Goal: Navigation & Orientation: Find specific page/section

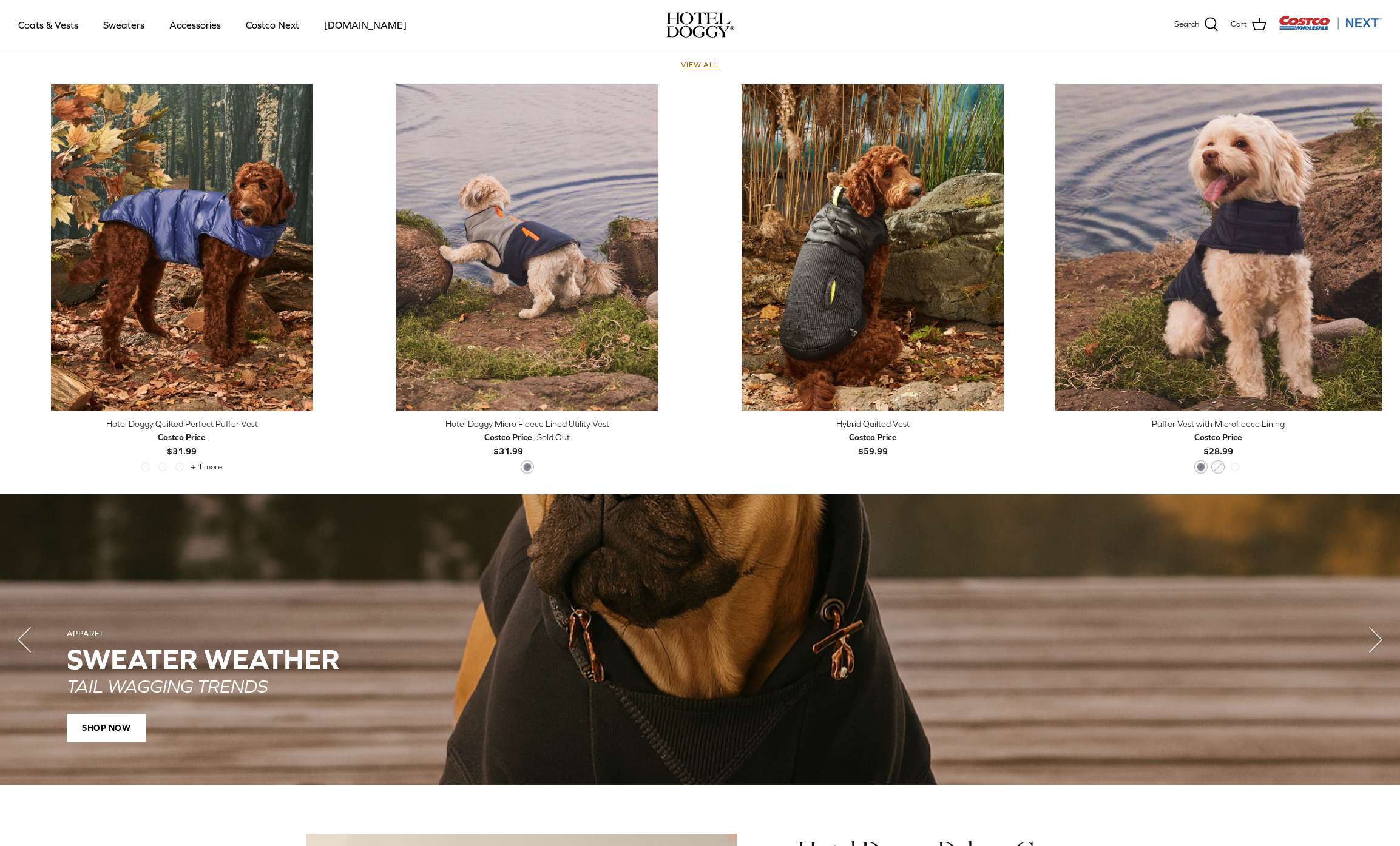
scroll to position [578, 0]
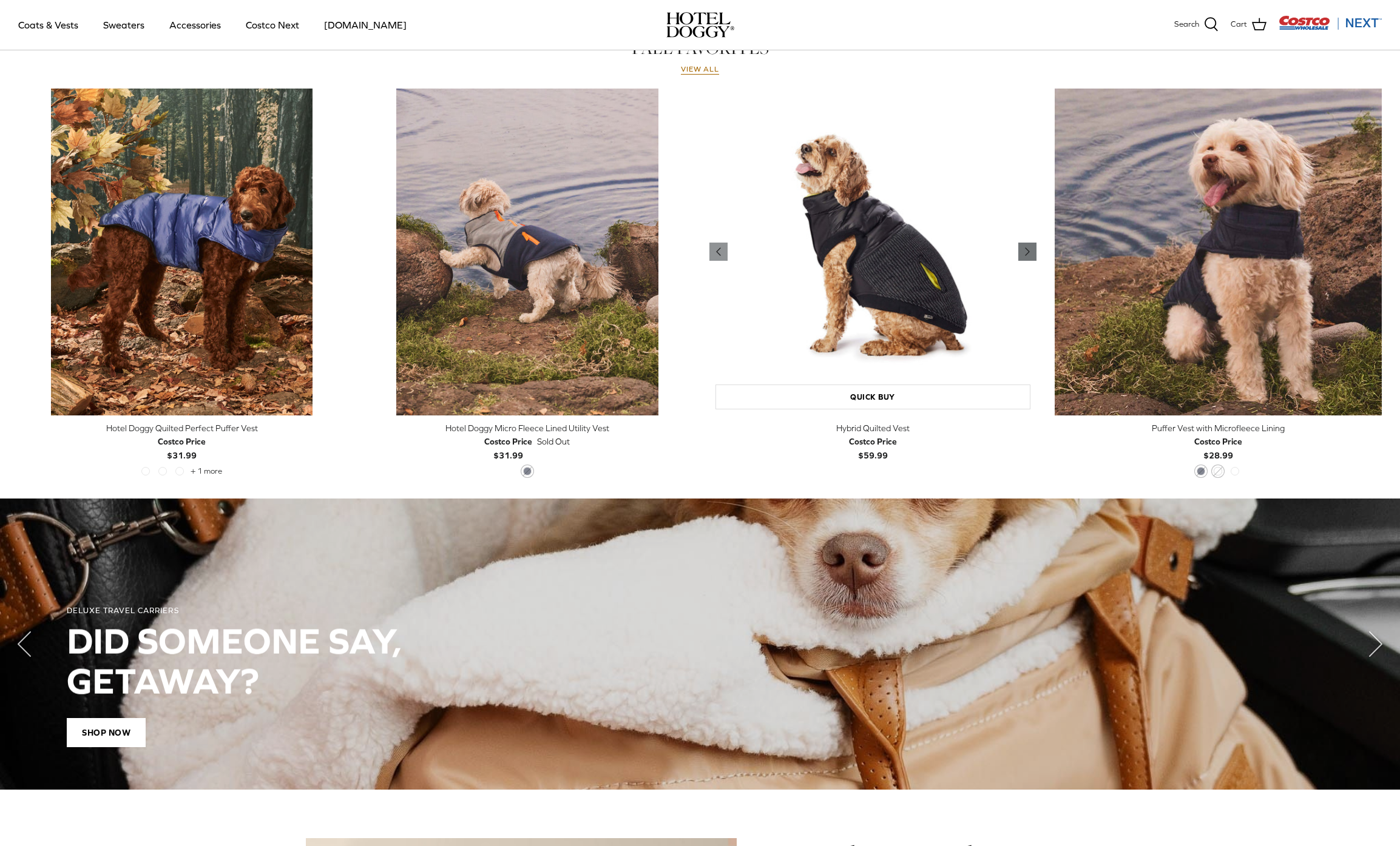
click at [1034, 253] on icon "Right" at bounding box center [1027, 251] width 15 height 15
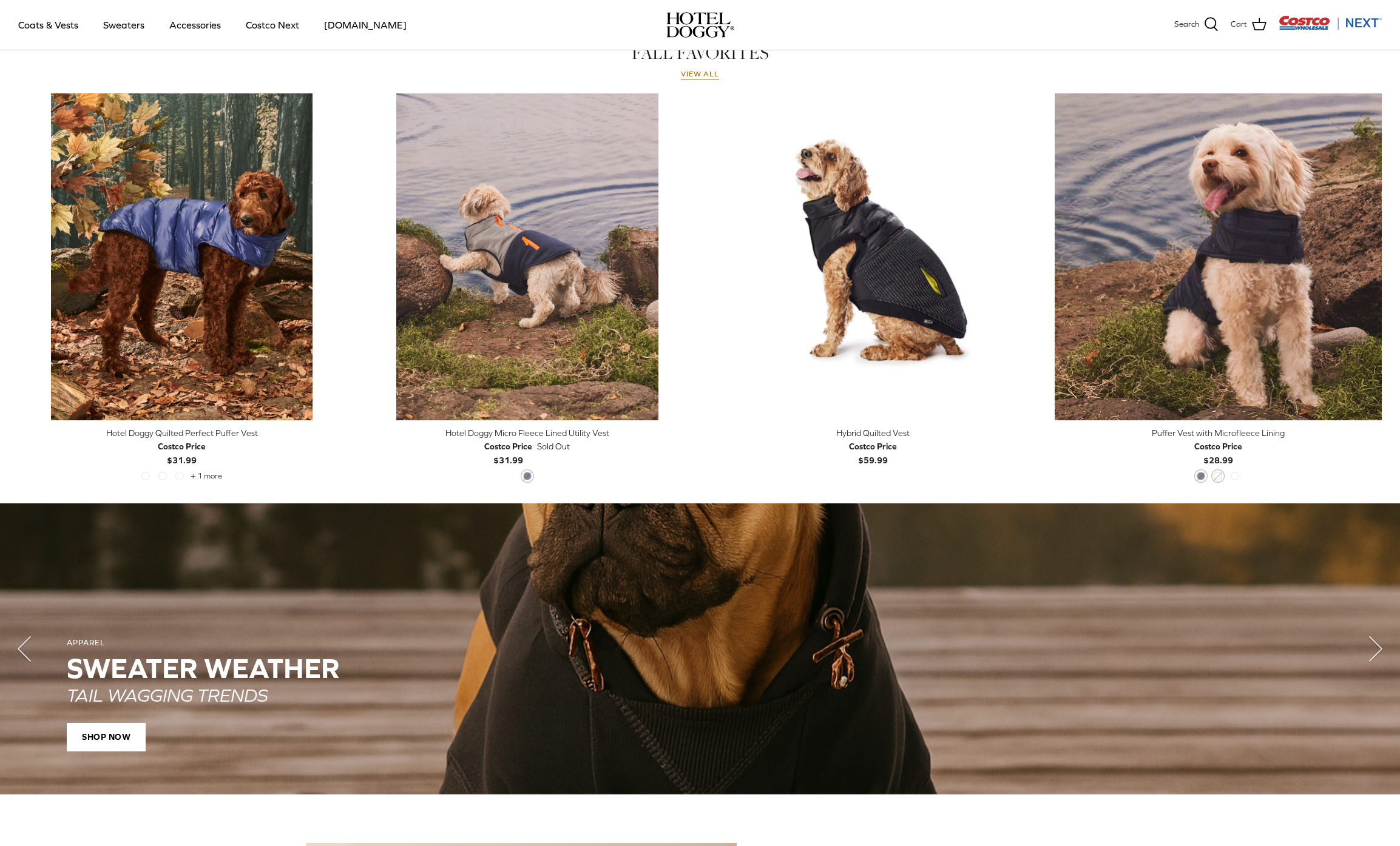
scroll to position [0, 0]
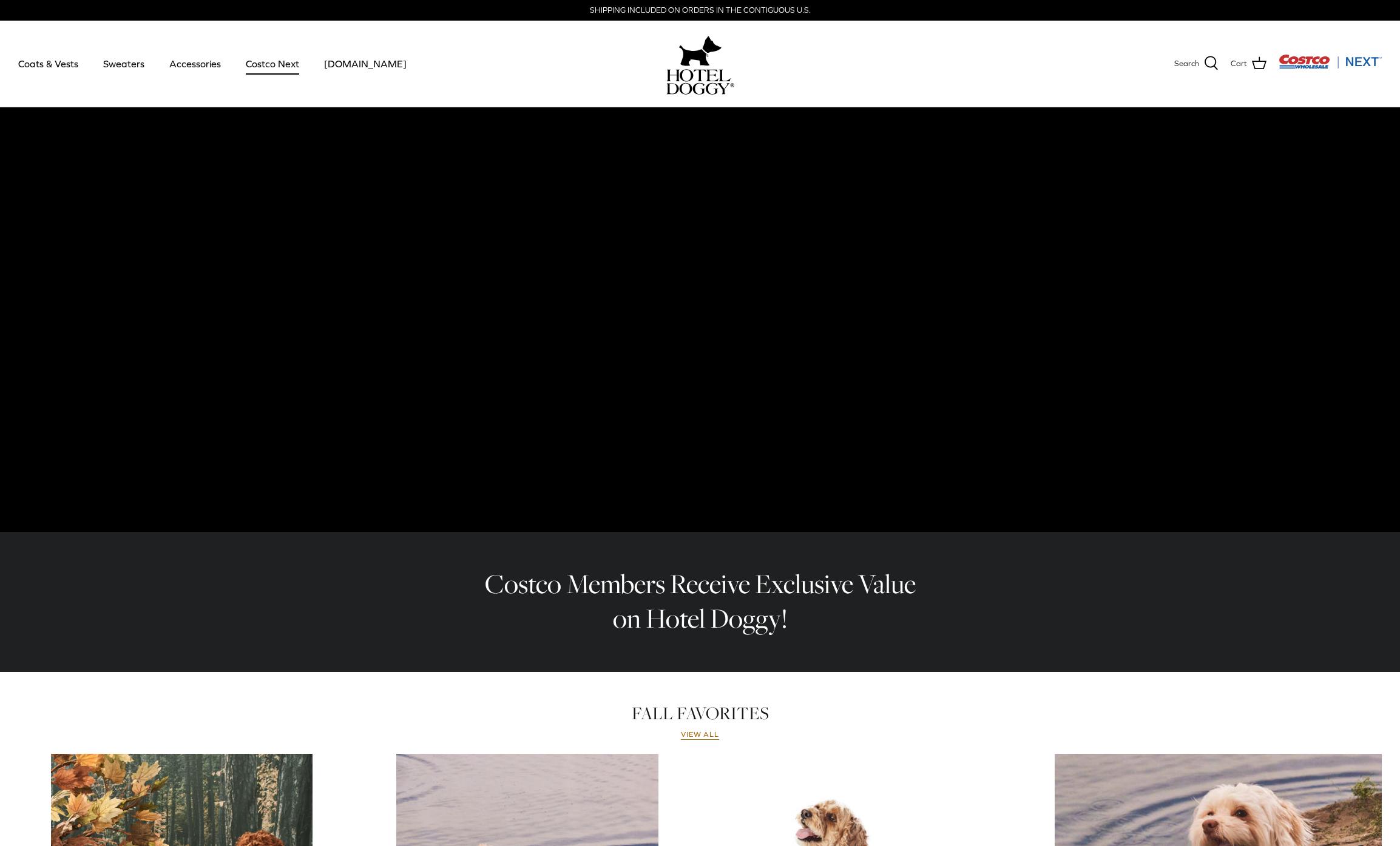
click at [285, 56] on link "Costco Next" at bounding box center [273, 64] width 75 height 41
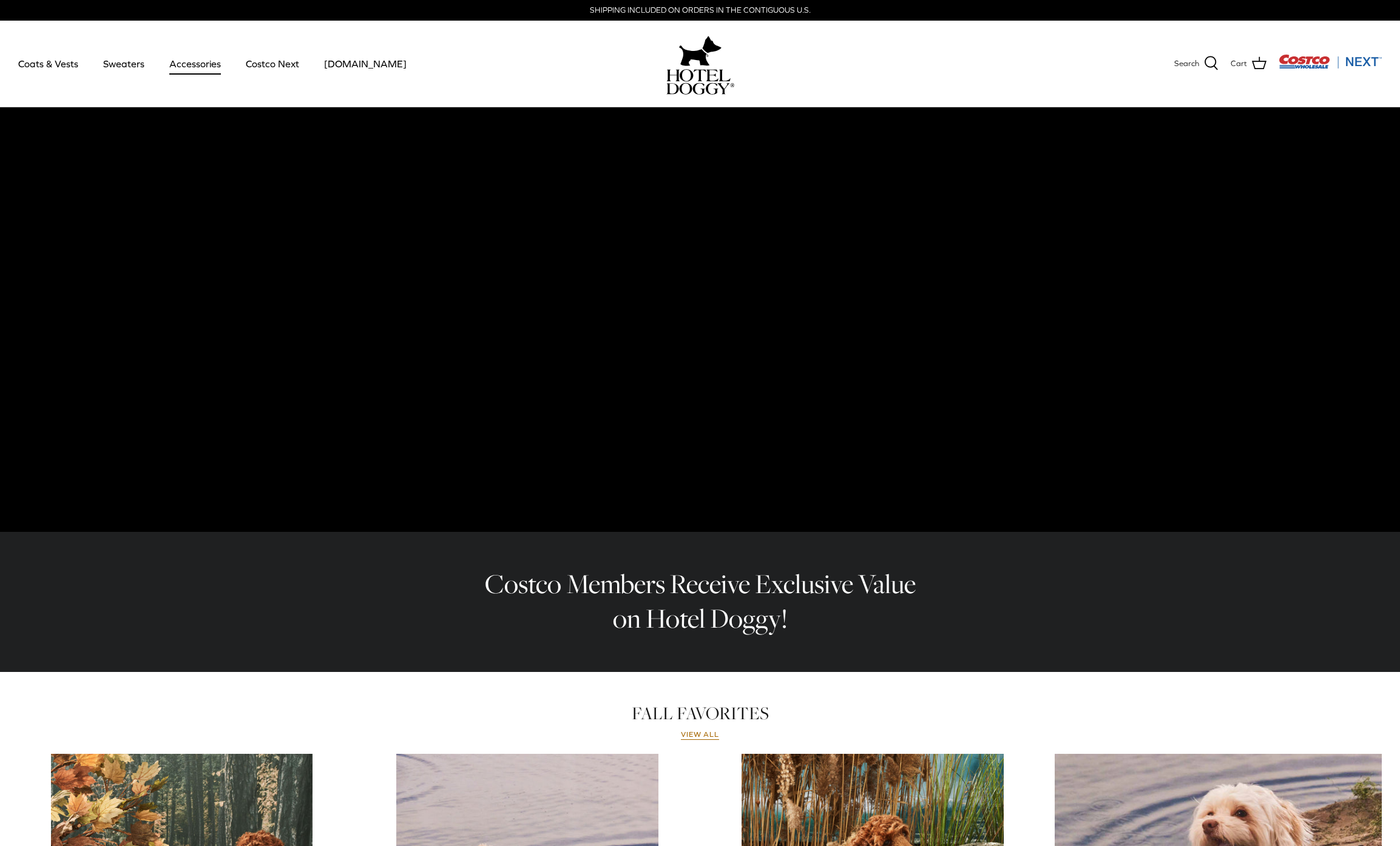
click at [201, 57] on link "Accessories" at bounding box center [195, 64] width 73 height 41
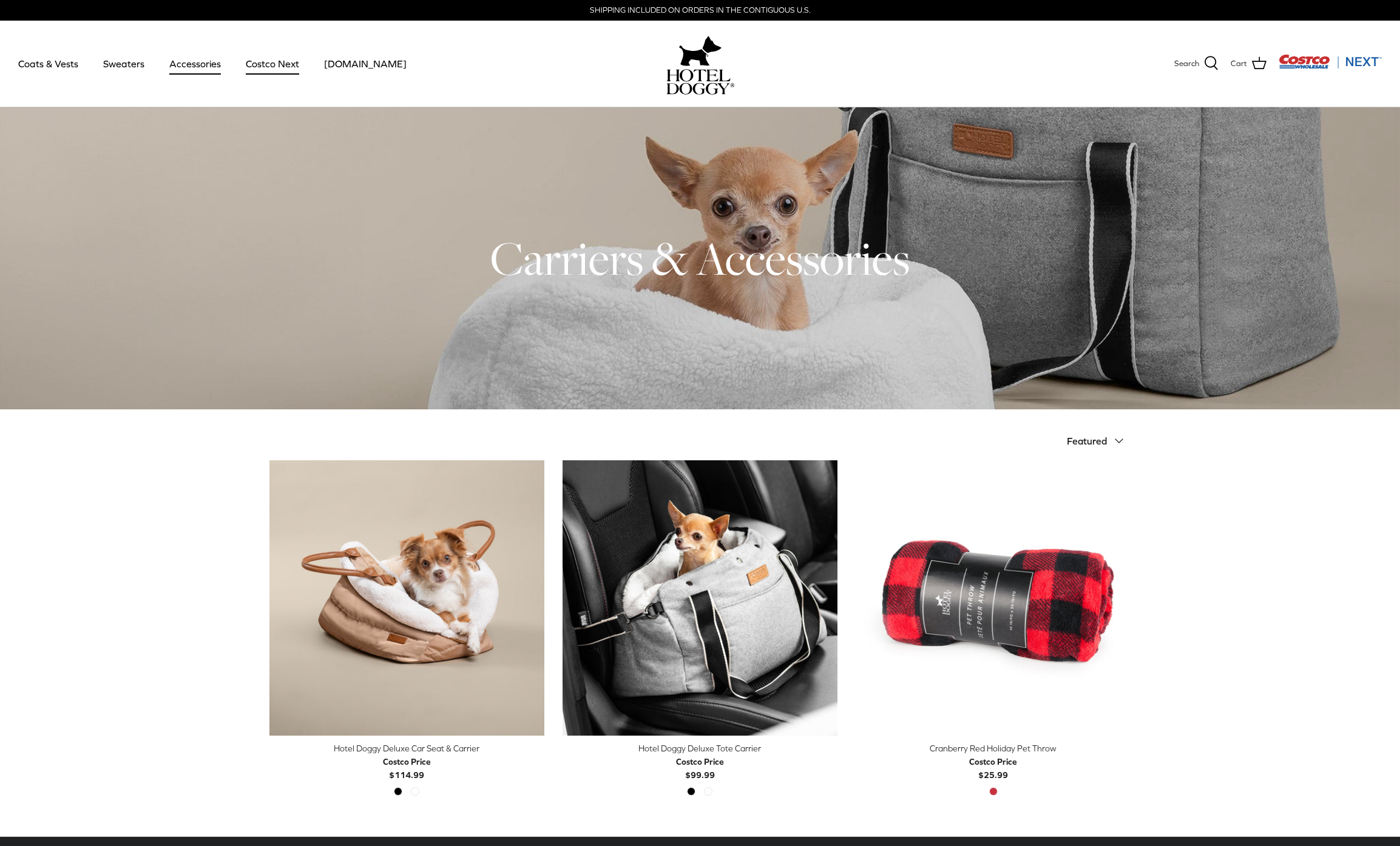
click at [279, 64] on link "Costco Next" at bounding box center [273, 64] width 75 height 41
